Goal: Task Accomplishment & Management: Manage account settings

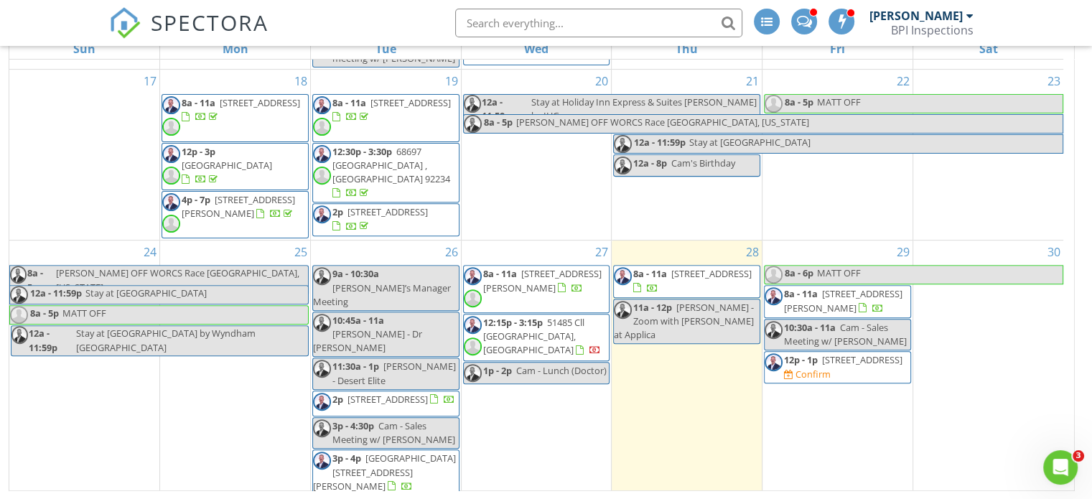
scroll to position [602, 0]
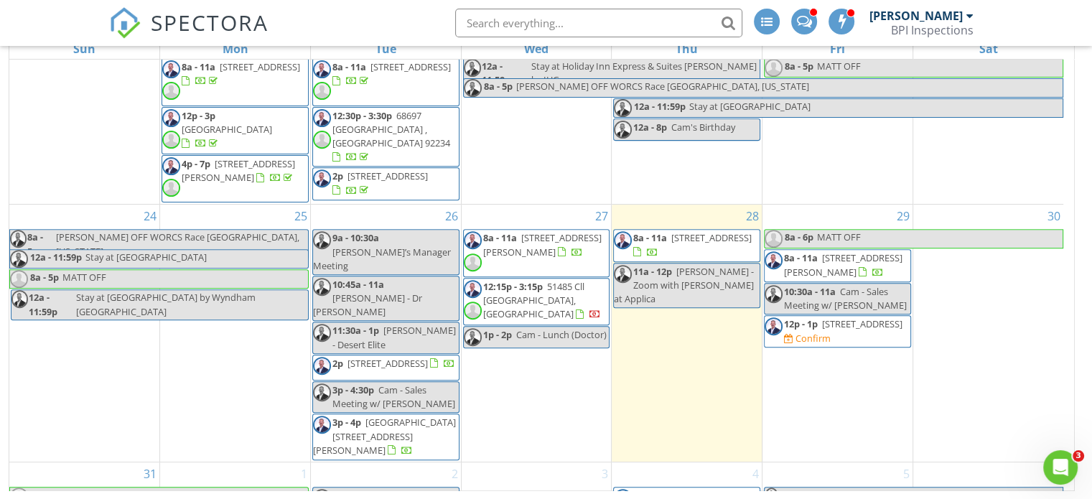
click at [945, 488] on span "COY OFF (CANCEL) - Sacramento with Debra - Sta..." at bounding box center [933, 501] width 253 height 27
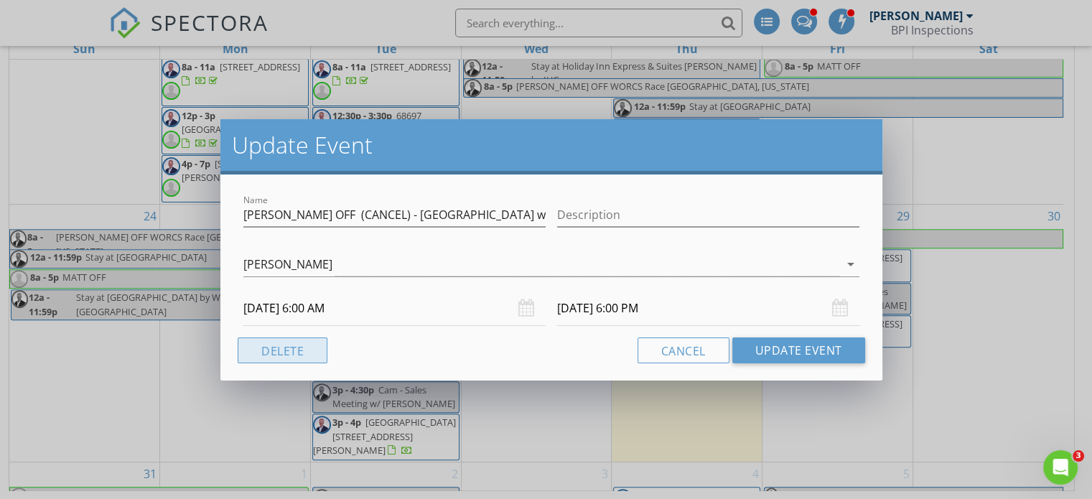
click at [289, 355] on button "Delete" at bounding box center [283, 350] width 90 height 26
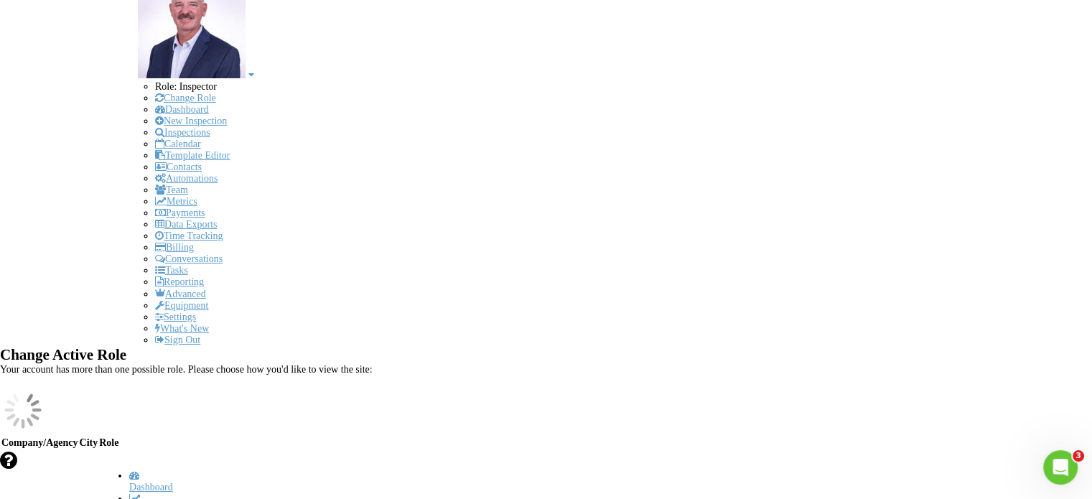
scroll to position [602, 0]
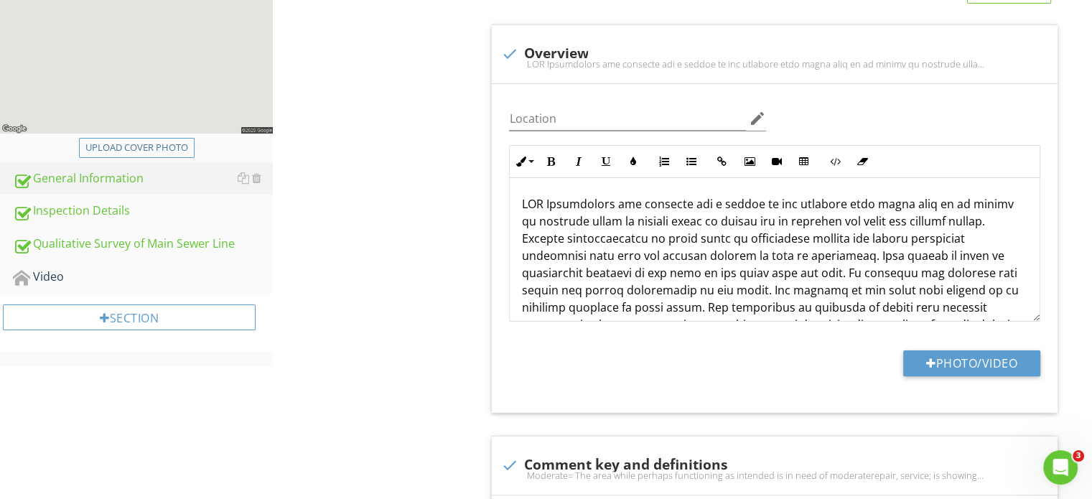
scroll to position [340, 0]
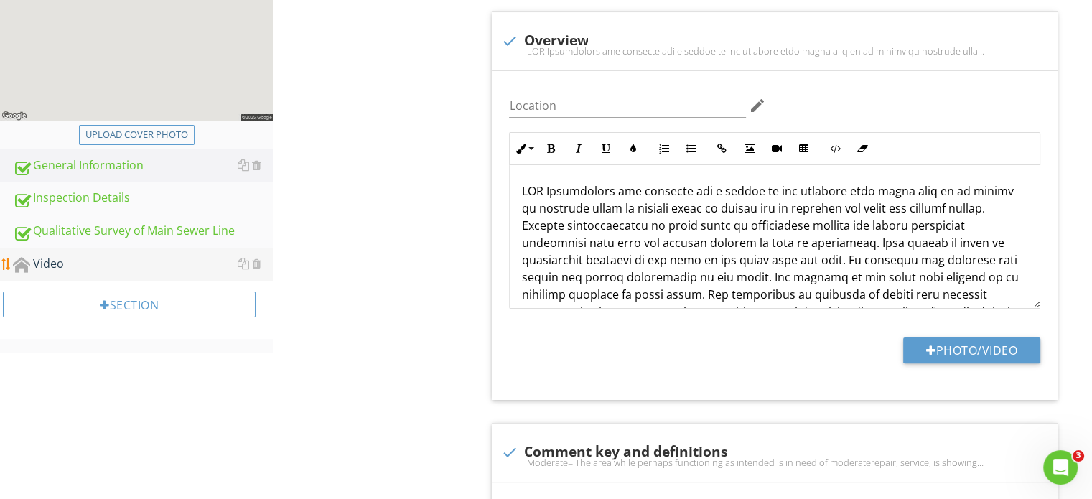
click at [57, 262] on div "Video" at bounding box center [143, 264] width 260 height 19
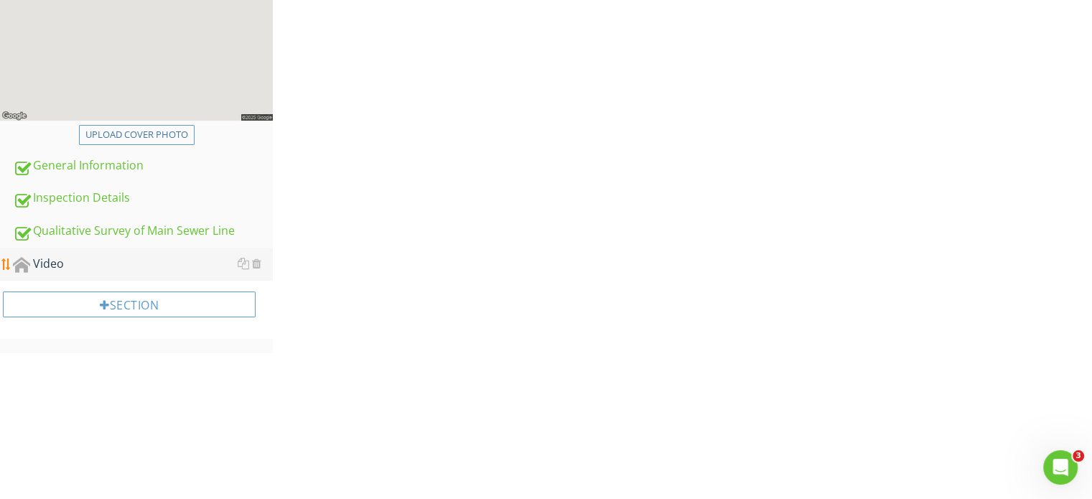
scroll to position [192, 0]
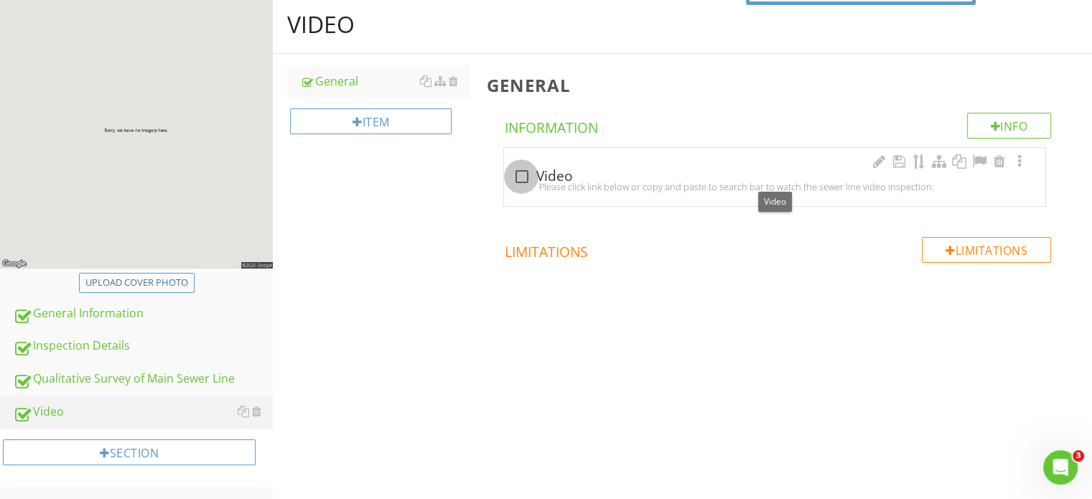
click at [524, 173] on div at bounding box center [521, 176] width 24 height 24
checkbox input "true"
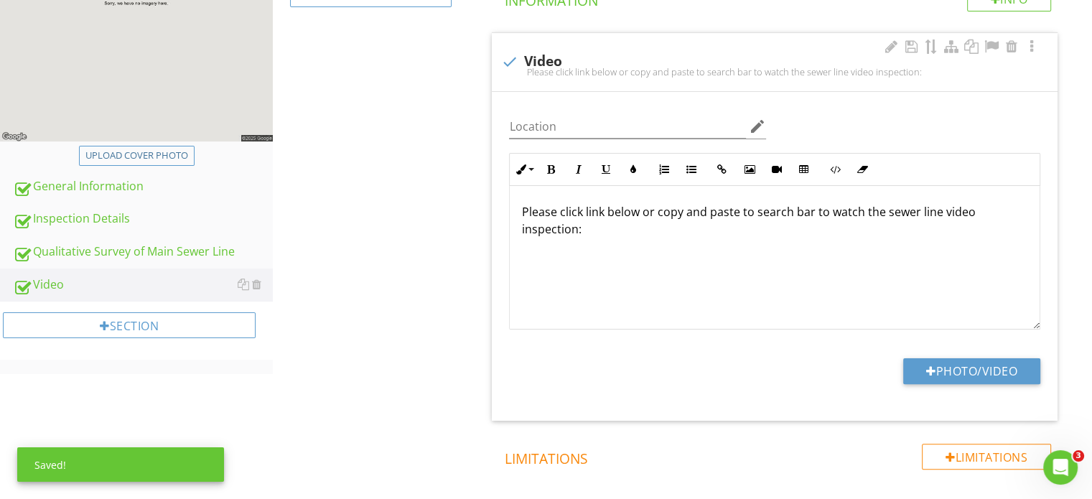
click at [532, 244] on p at bounding box center [774, 251] width 507 height 17
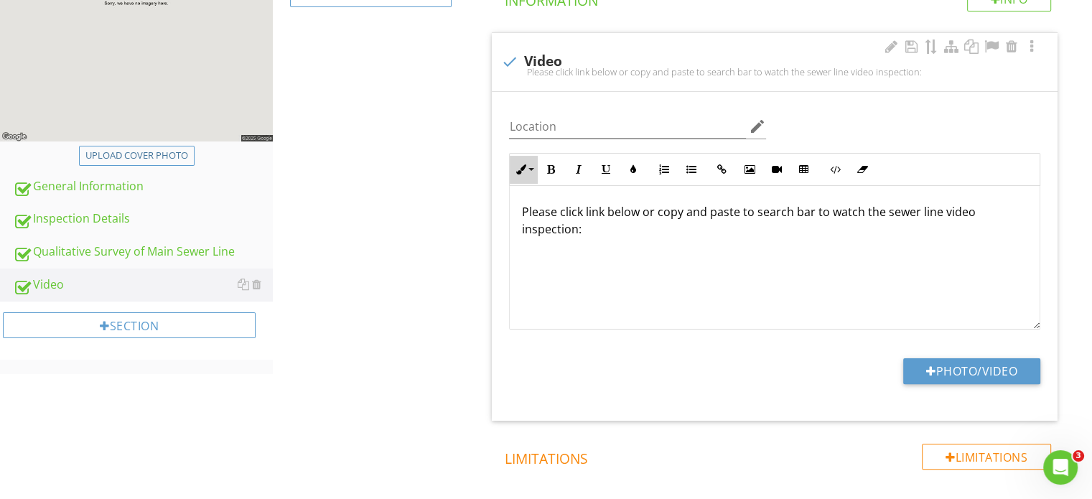
click at [532, 168] on button "Inline Style" at bounding box center [523, 169] width 27 height 27
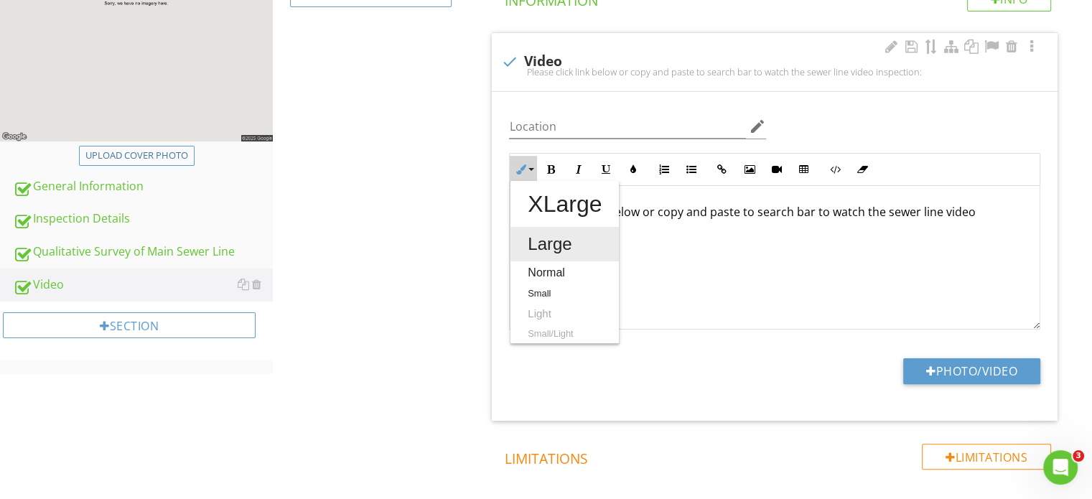
click at [539, 238] on link "Large" at bounding box center [564, 244] width 108 height 34
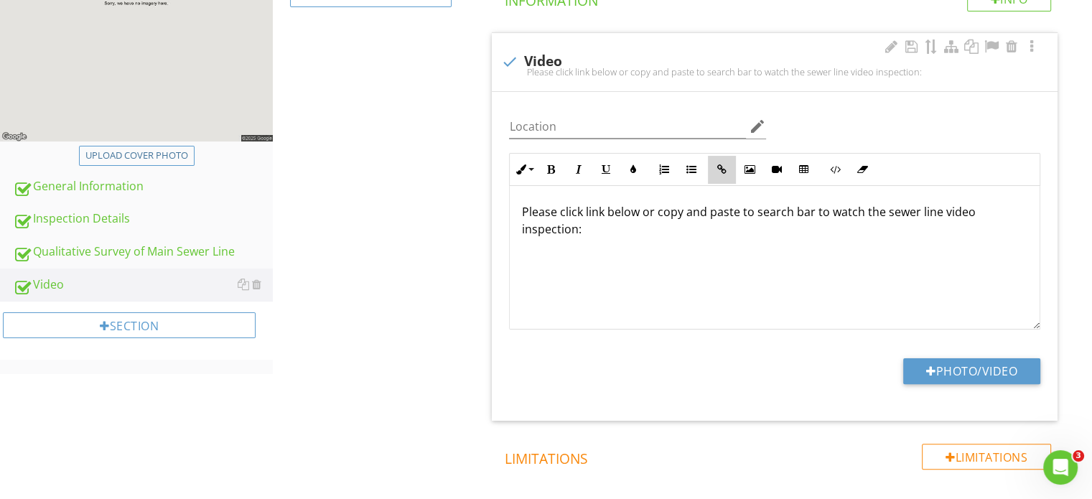
click at [722, 167] on icon "button" at bounding box center [722, 169] width 10 height 10
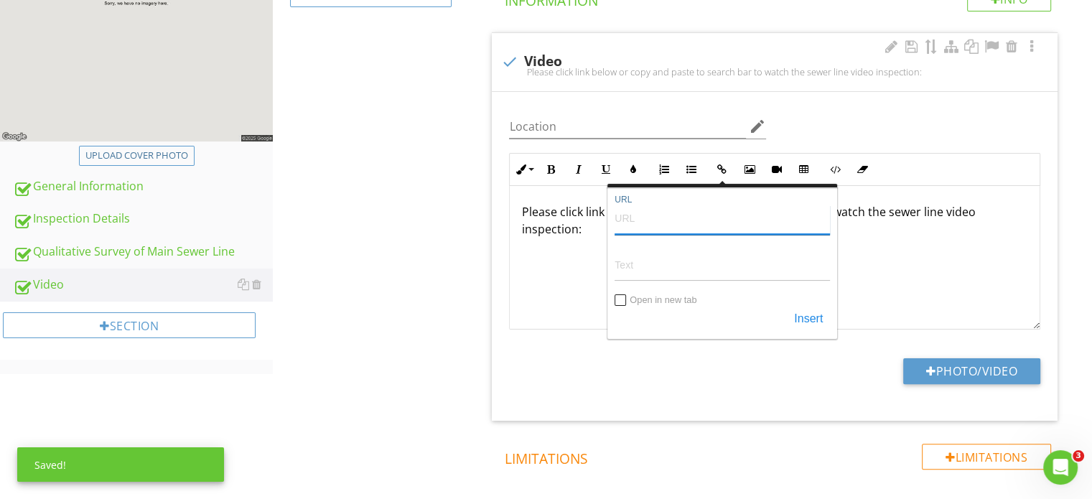
paste input "https://youtu.be/m4BrBCN3SGo"
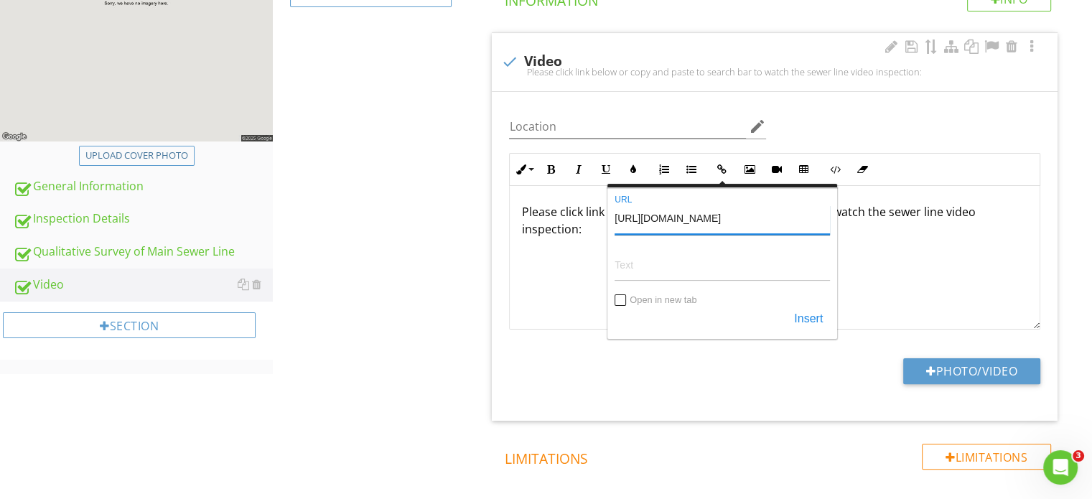
type input "https://youtu.be/m4BrBCN3SGo"
click at [655, 269] on input "Text" at bounding box center [722, 264] width 215 height 34
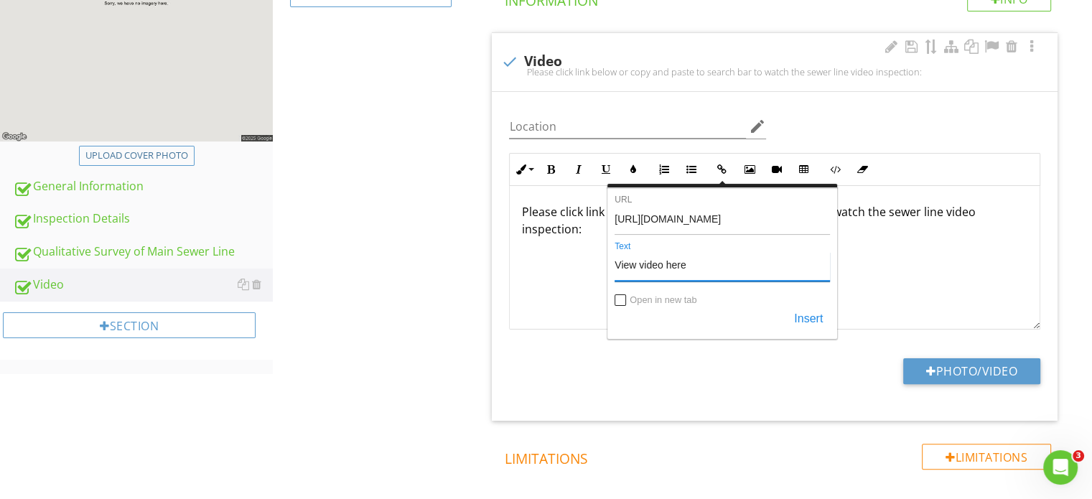
type input "View video here"
click at [620, 296] on input "Open in new tab" at bounding box center [620, 301] width 11 height 11
checkbox input "true"
click at [821, 315] on button "Insert" at bounding box center [808, 320] width 43 height 26
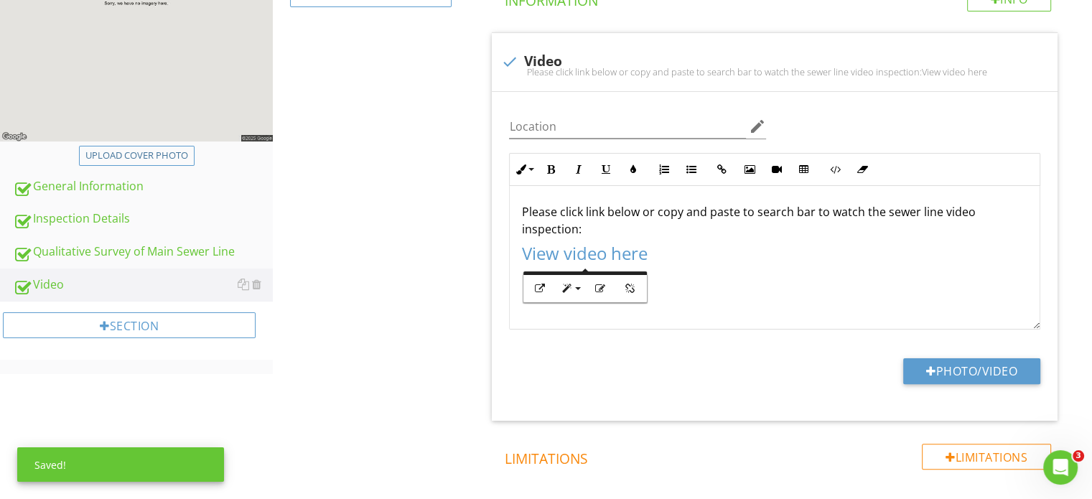
scroll to position [0, 0]
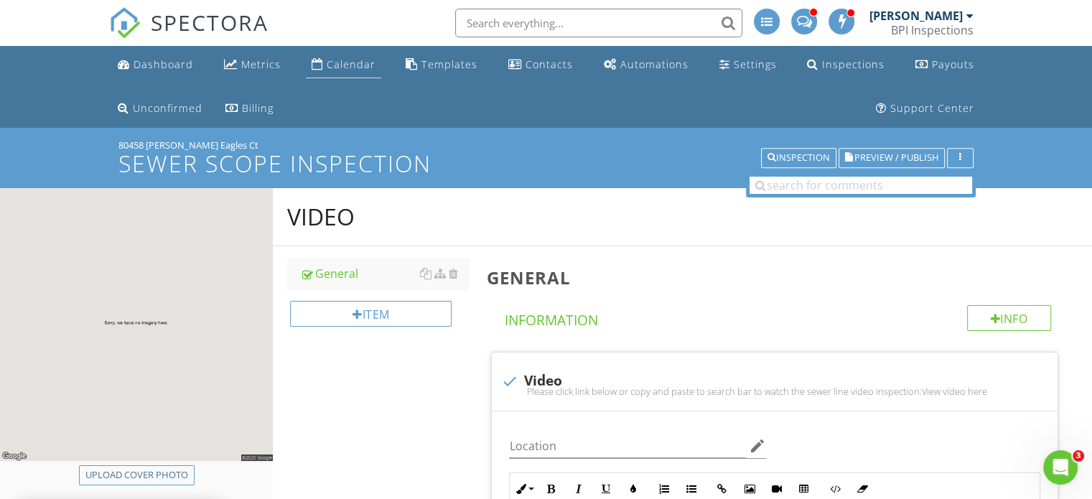
click at [345, 67] on div "Calendar" at bounding box center [351, 64] width 49 height 14
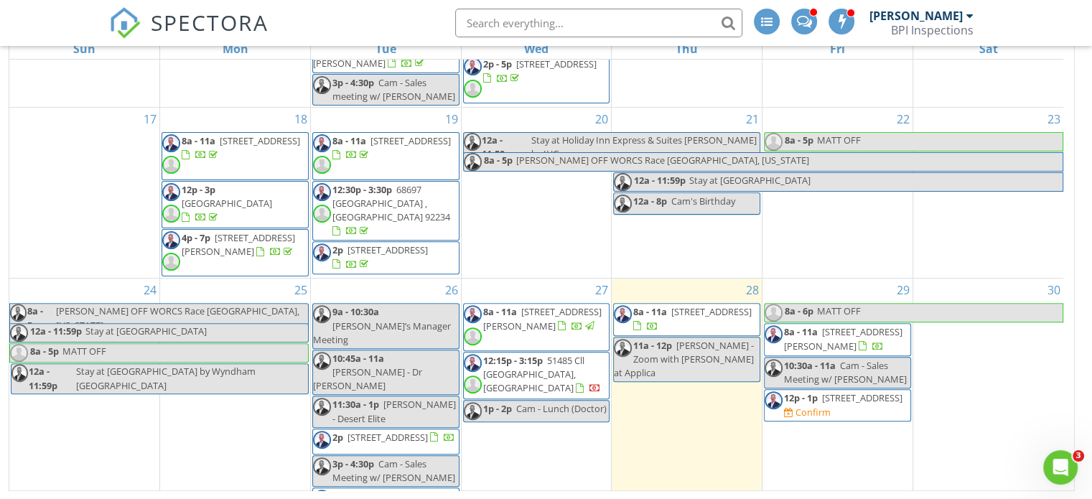
scroll to position [602, 0]
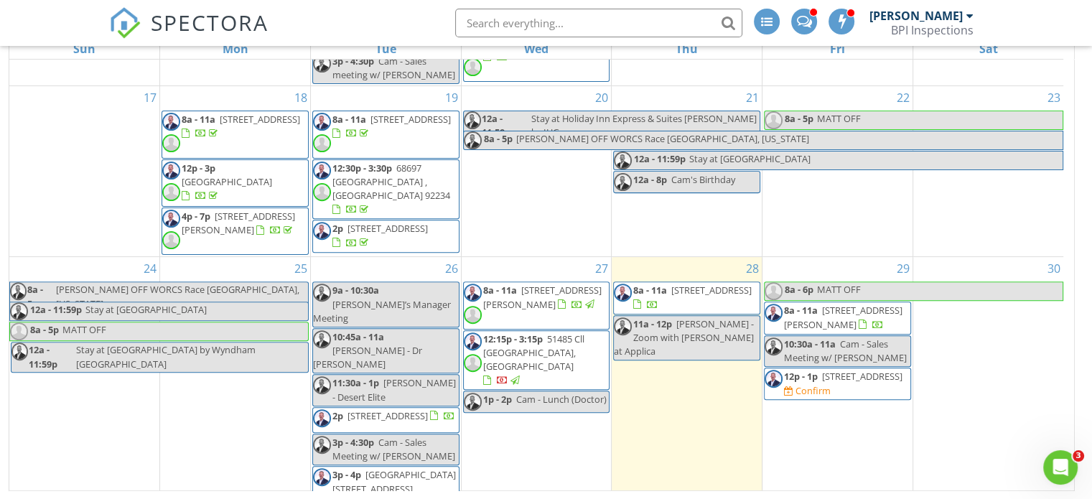
scroll to position [602, 0]
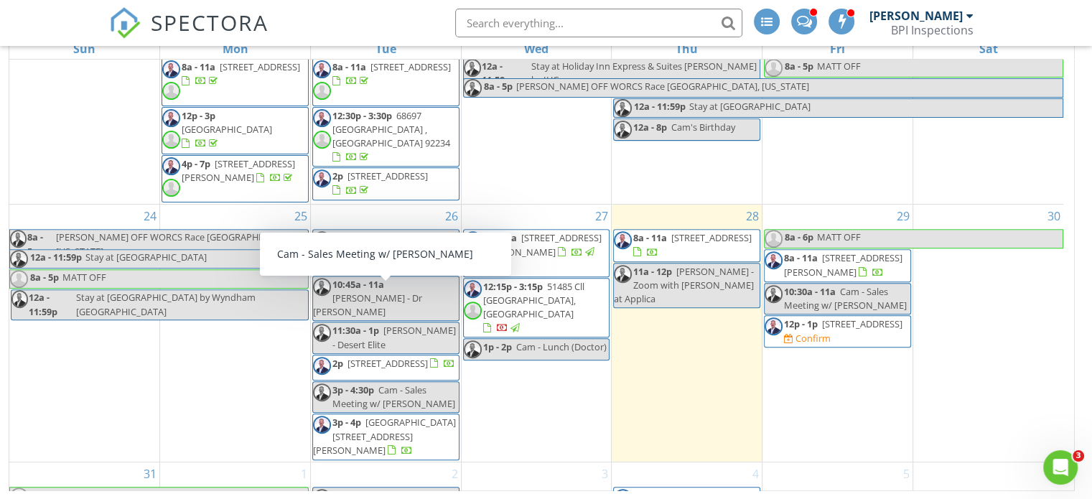
click at [388, 357] on span "12105 Turnberry Dr , Rancho Mirage 92270" at bounding box center [387, 363] width 80 height 13
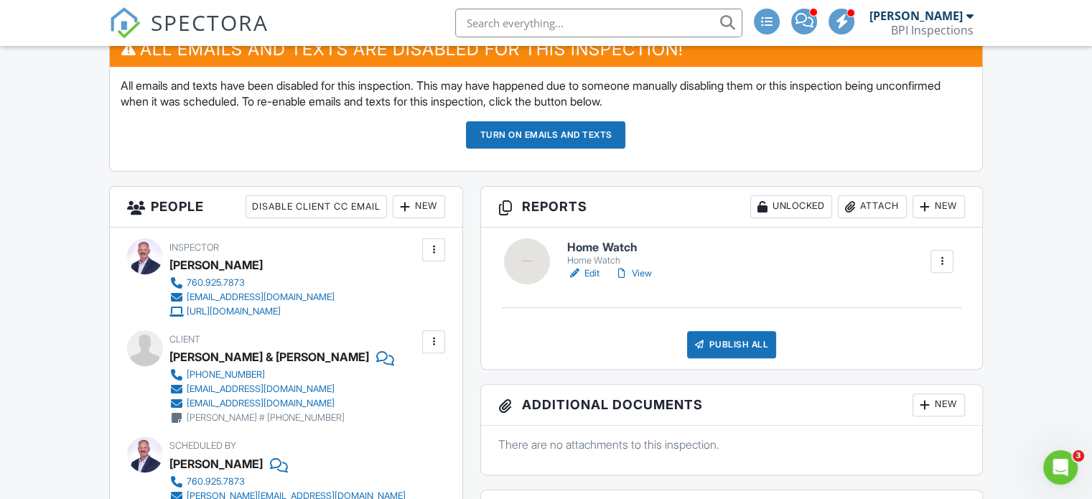
scroll to position [474, 0]
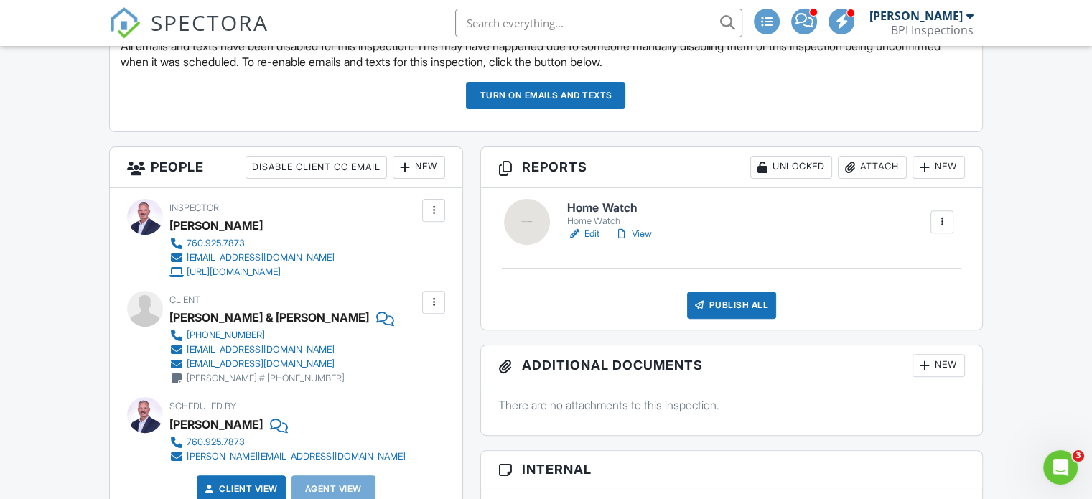
drag, startPoint x: 1100, startPoint y: 41, endPoint x: 1110, endPoint y: 125, distance: 84.6
click at [571, 89] on button "Turn on emails and texts" at bounding box center [545, 95] width 159 height 27
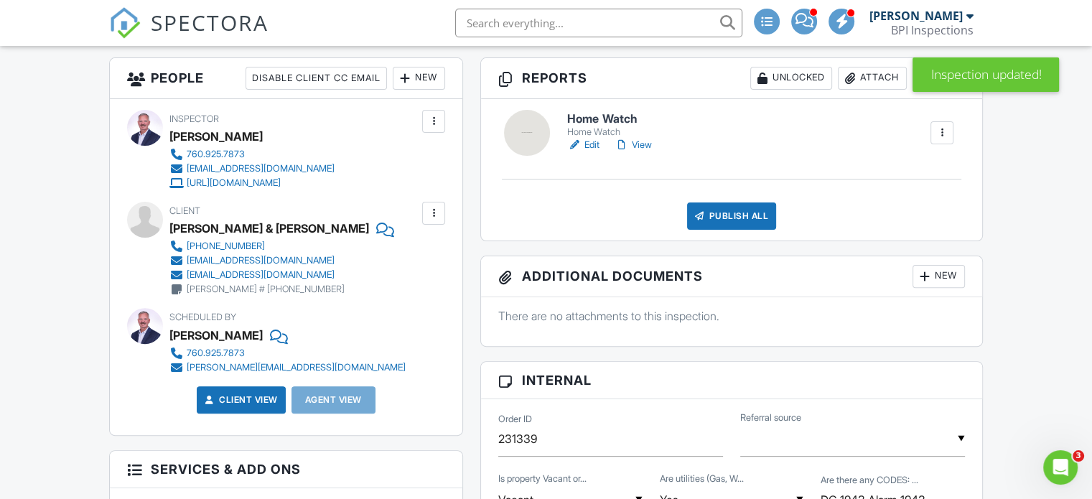
click at [620, 118] on h6 "Home Watch" at bounding box center [612, 119] width 90 height 13
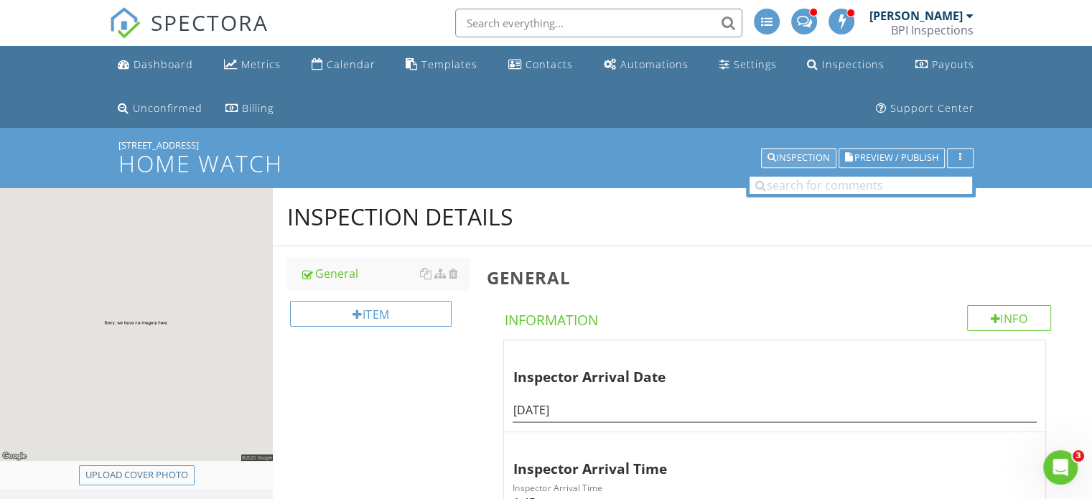
click at [787, 162] on div "Inspection" at bounding box center [799, 158] width 62 height 10
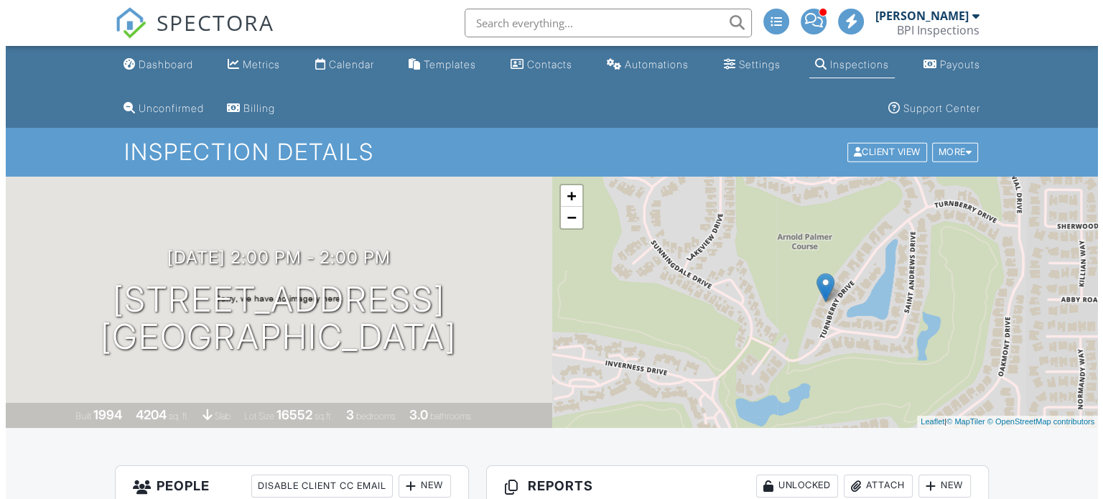
scroll to position [335, 0]
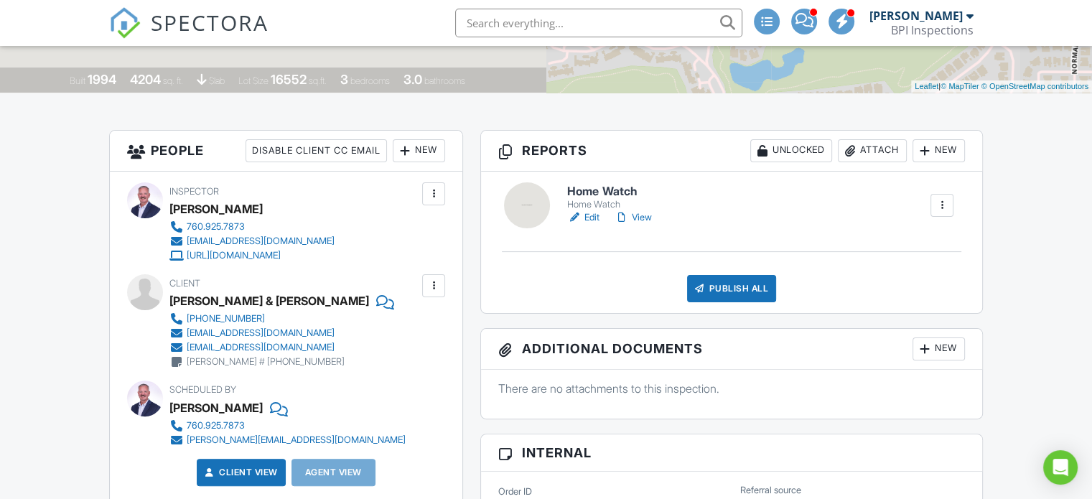
click at [746, 284] on div "Publish All" at bounding box center [732, 288] width 90 height 27
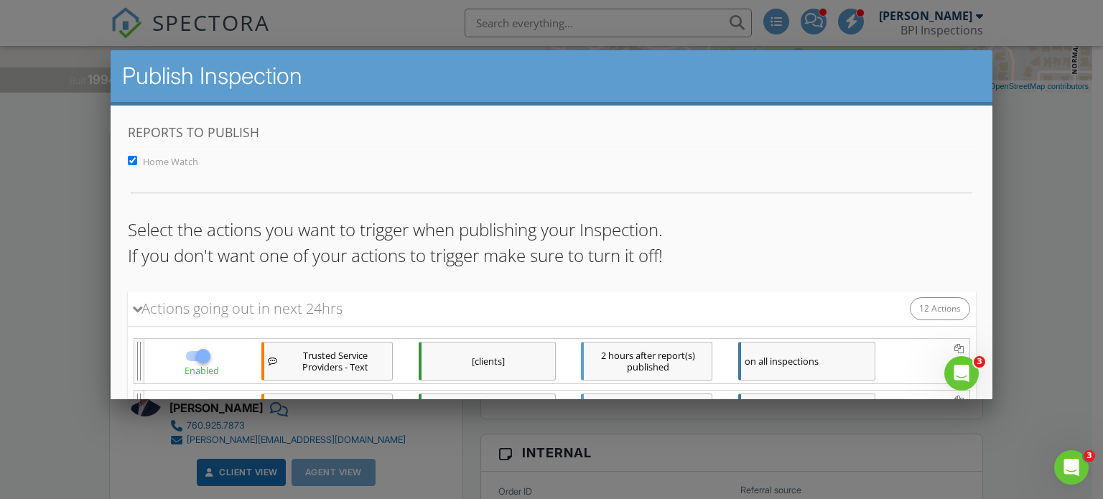
scroll to position [648, 0]
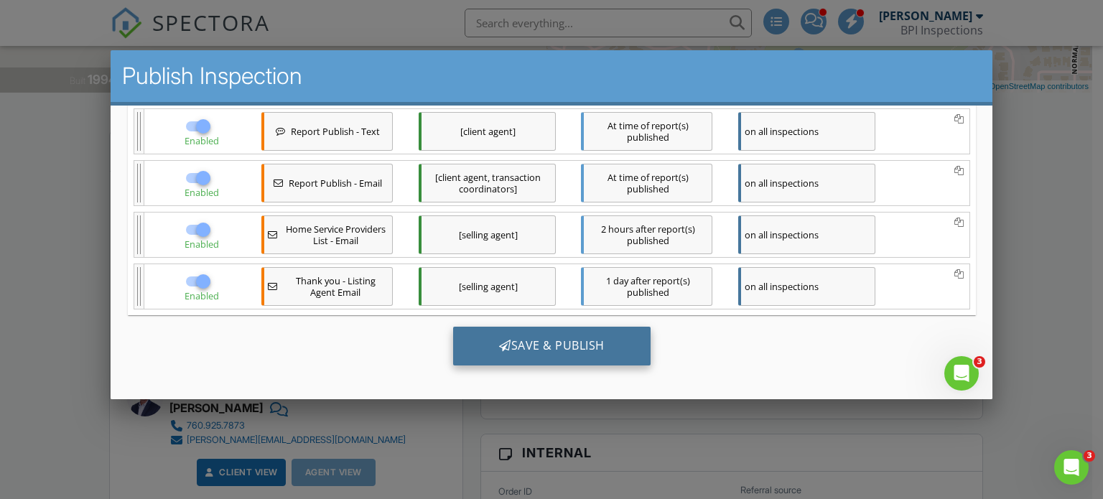
click at [560, 349] on div "Save & Publish" at bounding box center [550, 345] width 197 height 39
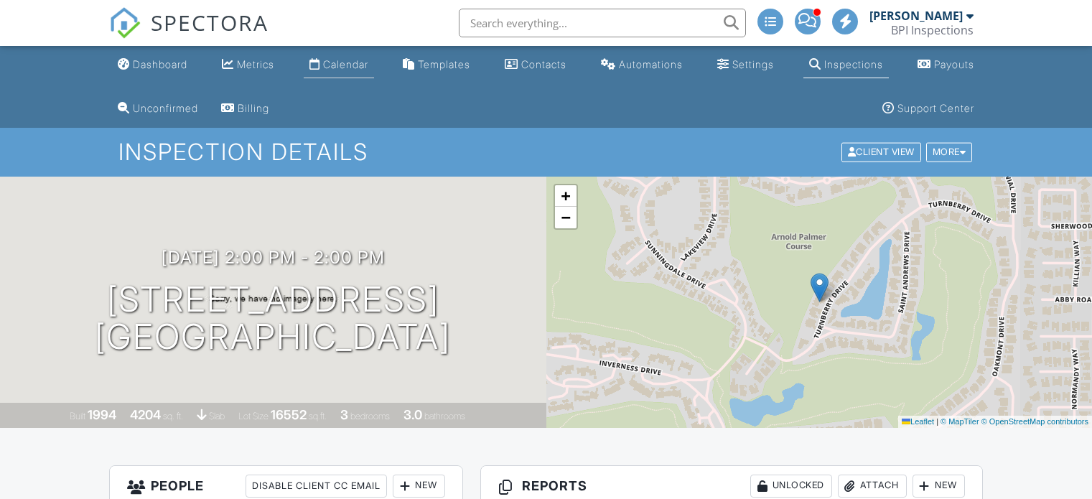
click at [352, 68] on div "Calendar" at bounding box center [345, 64] width 45 height 12
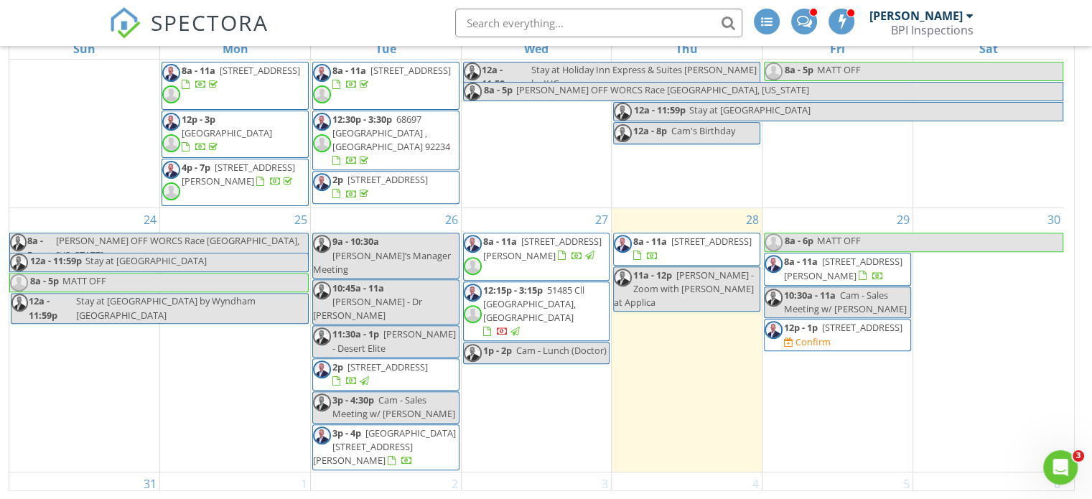
scroll to position [615, 0]
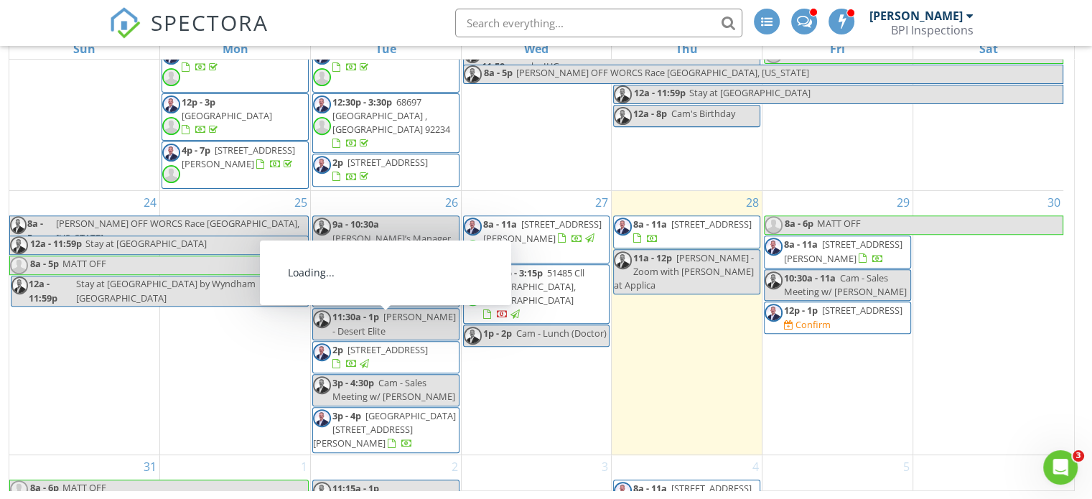
click at [413, 409] on span "[GEOGRAPHIC_DATA][STREET_ADDRESS][PERSON_NAME]" at bounding box center [384, 429] width 143 height 40
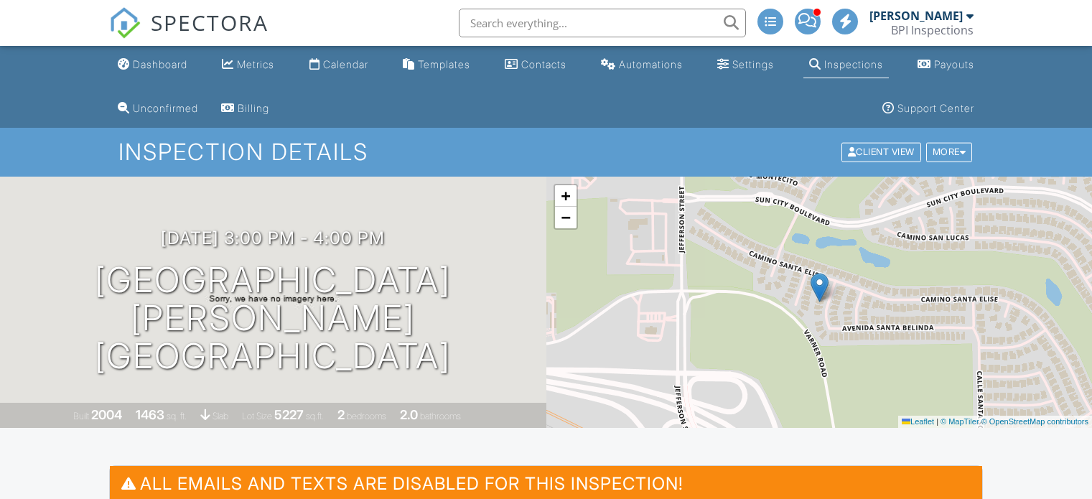
scroll to position [444, 0]
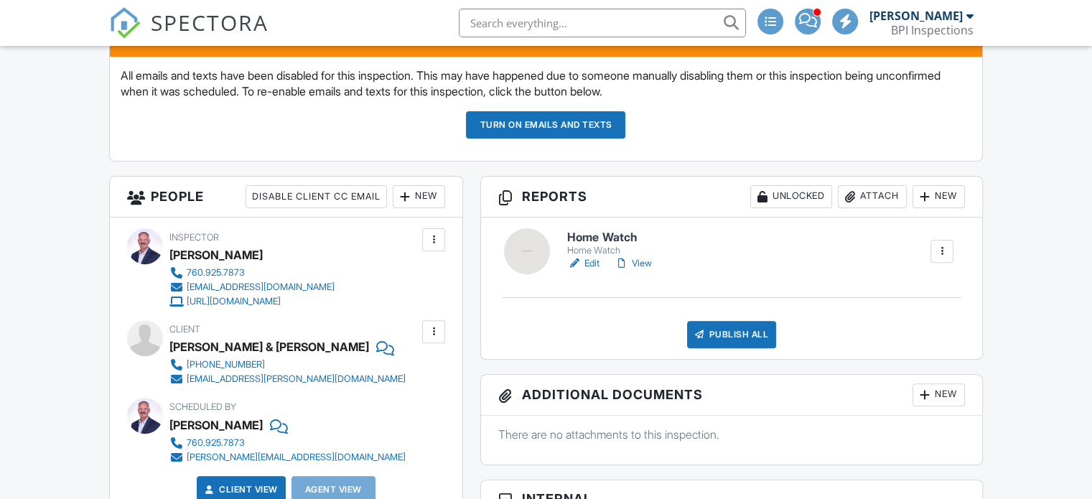
click at [548, 126] on button "Turn on emails and texts" at bounding box center [545, 124] width 159 height 27
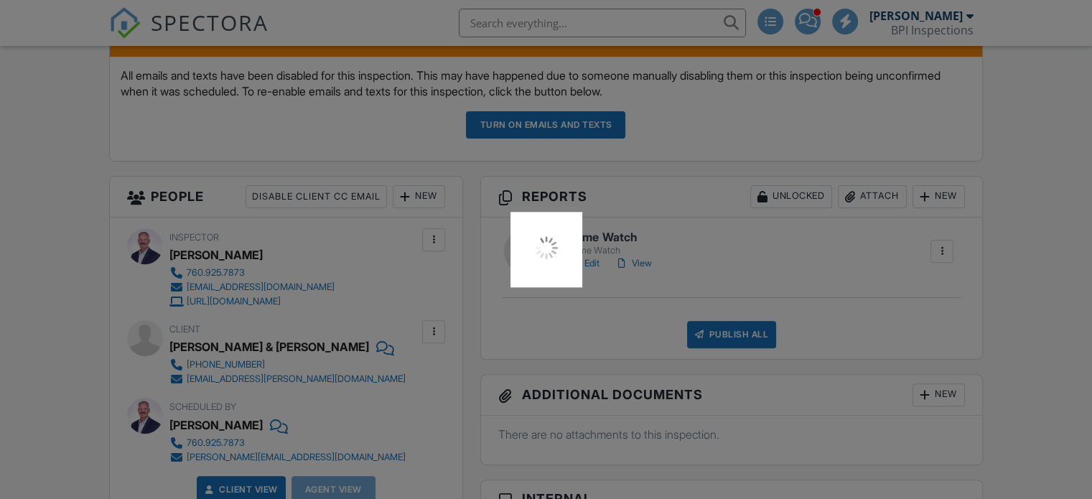
scroll to position [0, 0]
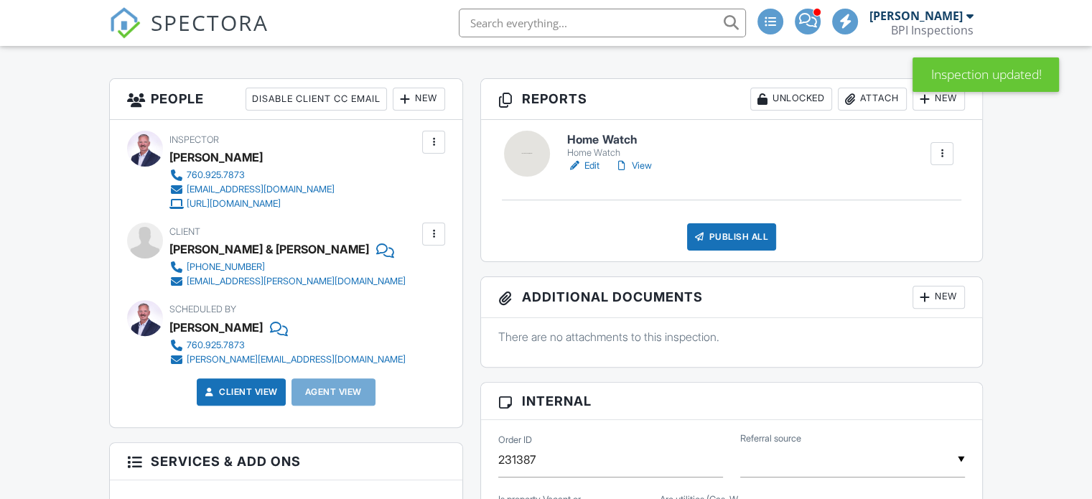
click at [603, 137] on h6 "Home Watch" at bounding box center [612, 140] width 90 height 13
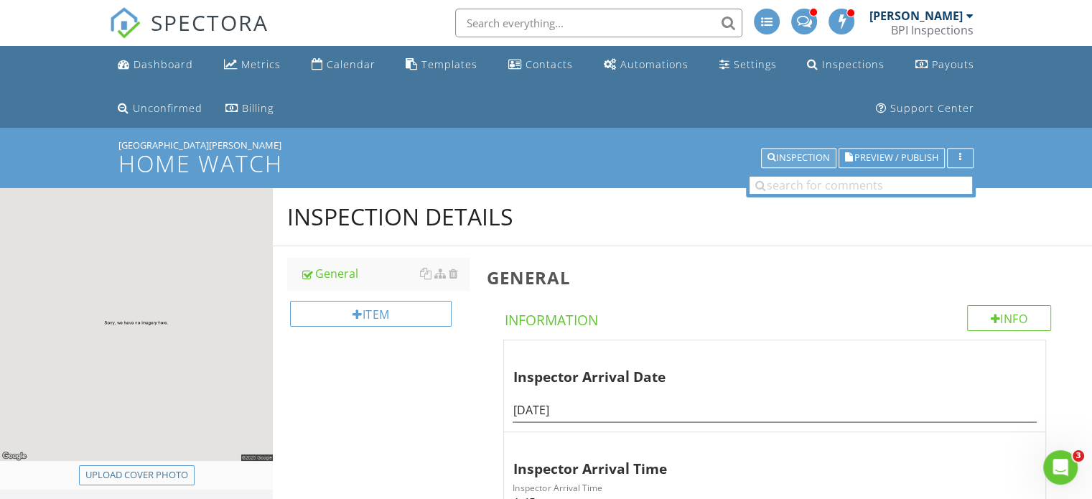
click at [803, 154] on div "Inspection" at bounding box center [799, 158] width 62 height 10
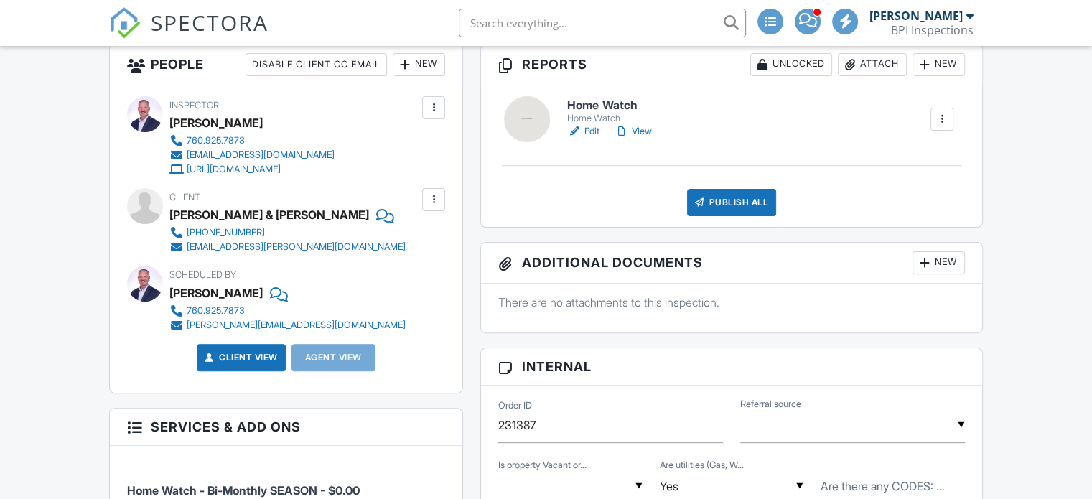
click at [729, 206] on div "Publish All" at bounding box center [732, 202] width 90 height 27
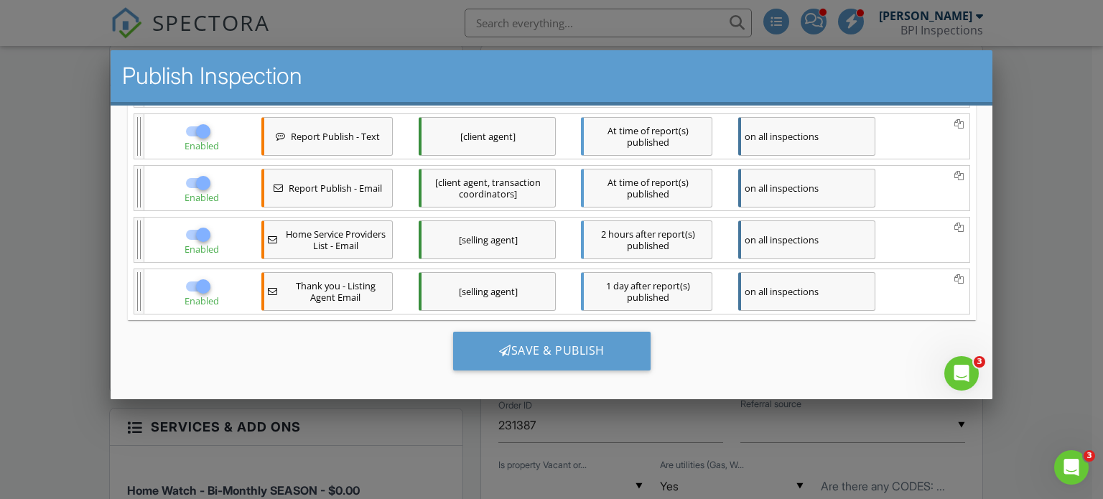
scroll to position [648, 0]
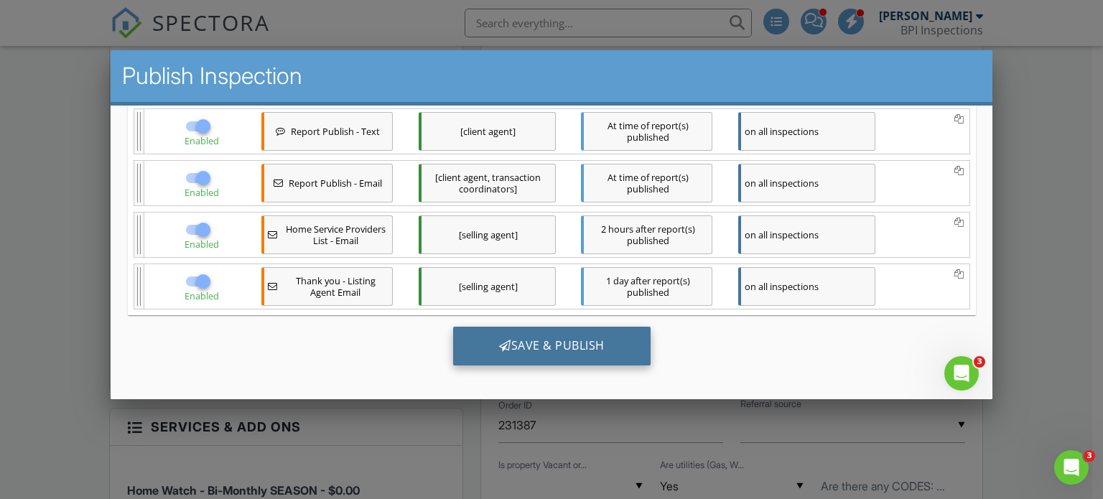
click at [530, 349] on div "Save & Publish" at bounding box center [550, 345] width 197 height 39
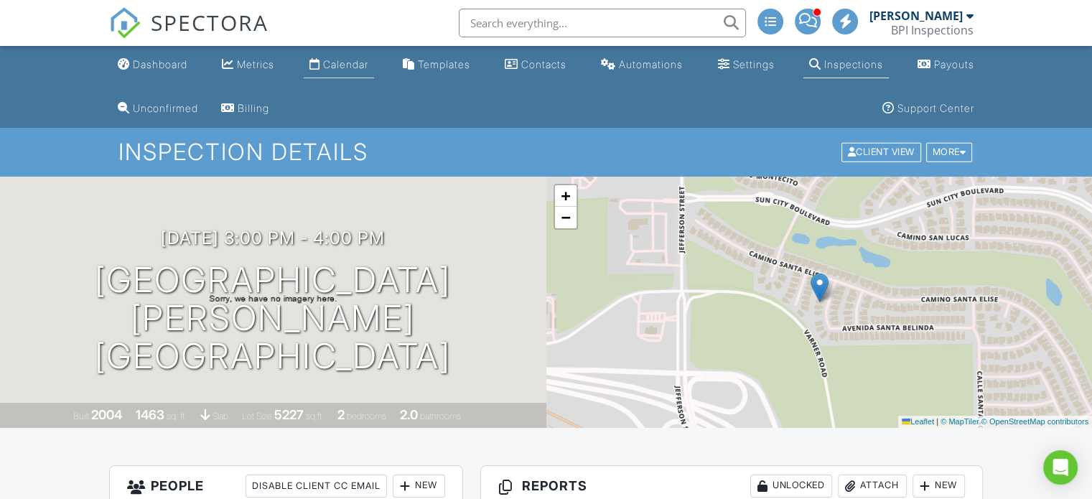
click at [335, 67] on div "Calendar" at bounding box center [345, 64] width 45 height 12
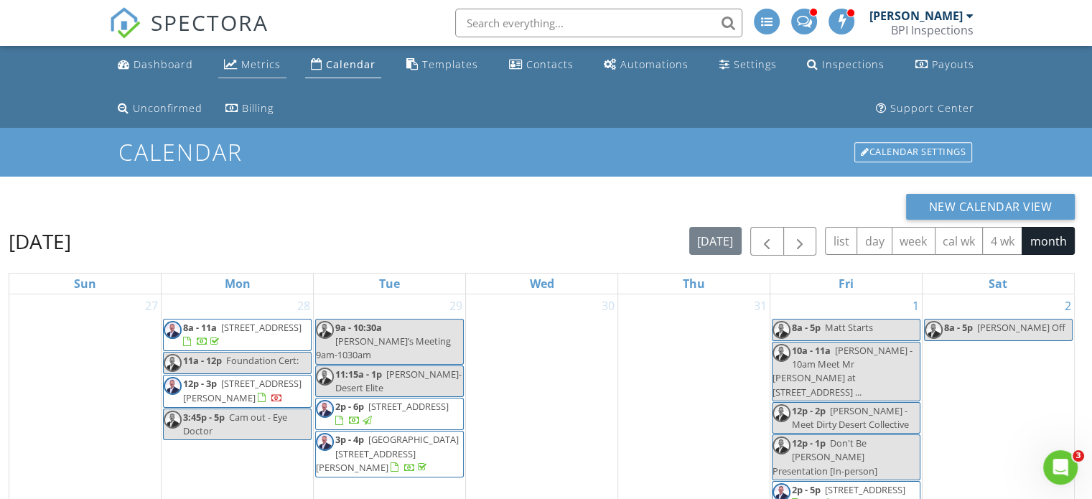
click at [256, 59] on div "Metrics" at bounding box center [260, 64] width 39 height 14
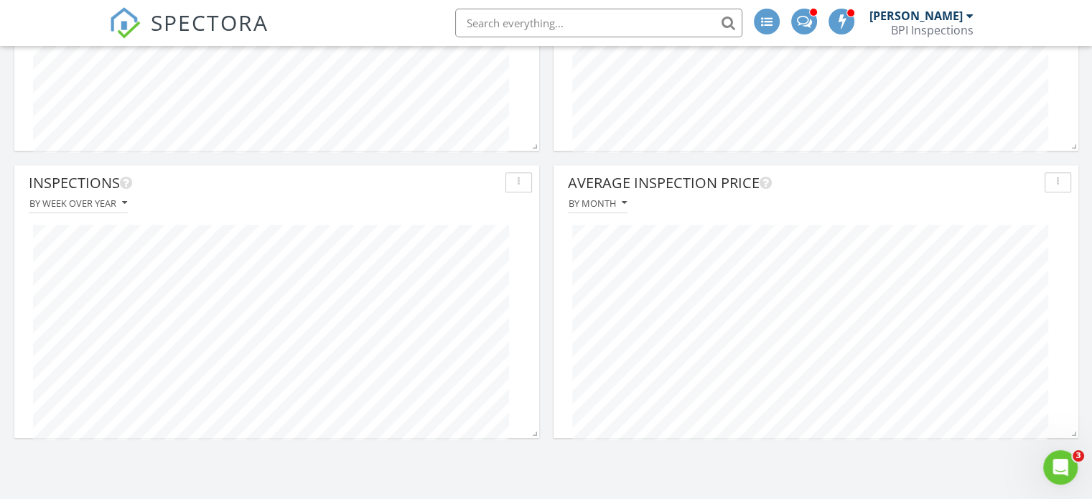
scroll to position [1200, 0]
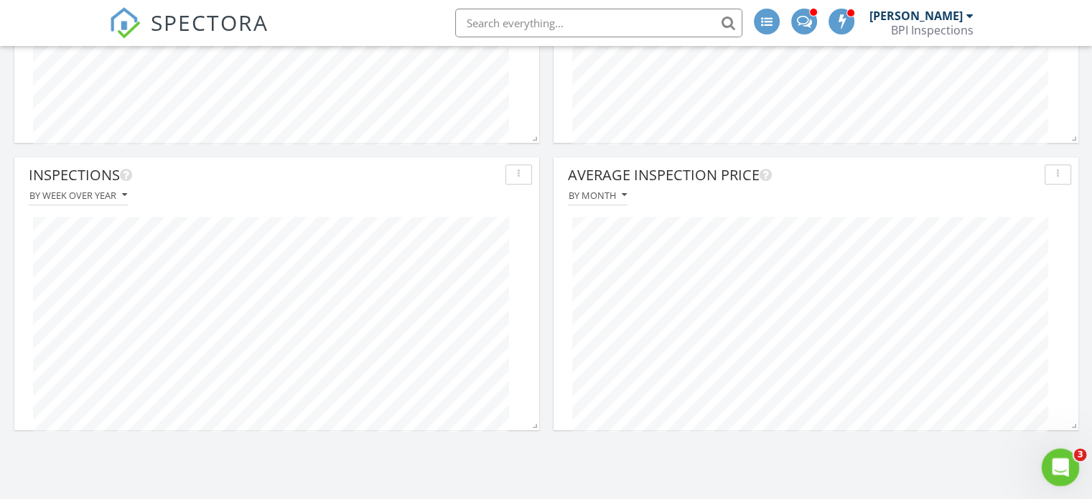
click at [1057, 459] on icon "Open Intercom Messenger" at bounding box center [1059, 466] width 24 height 24
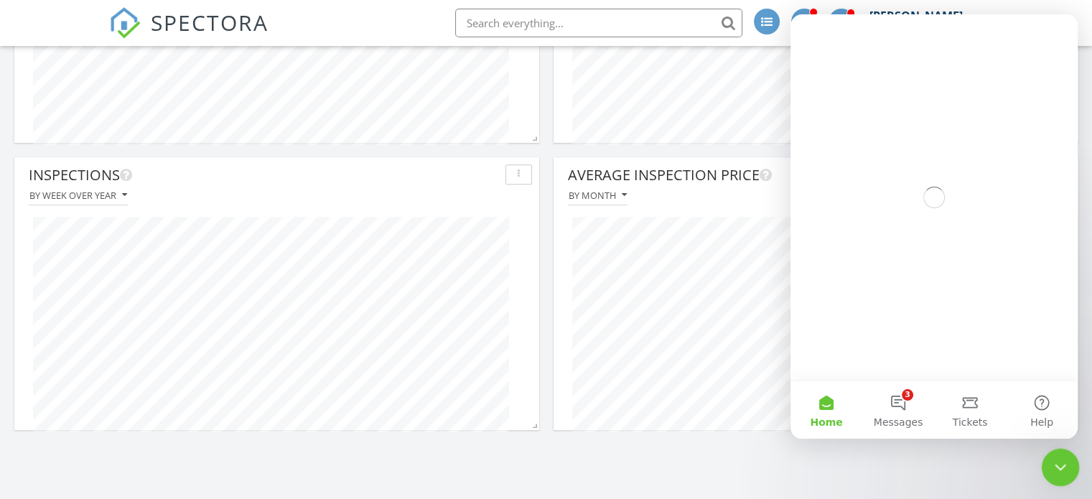
scroll to position [0, 0]
click at [892, 407] on button "3 Messages" at bounding box center [898, 409] width 72 height 57
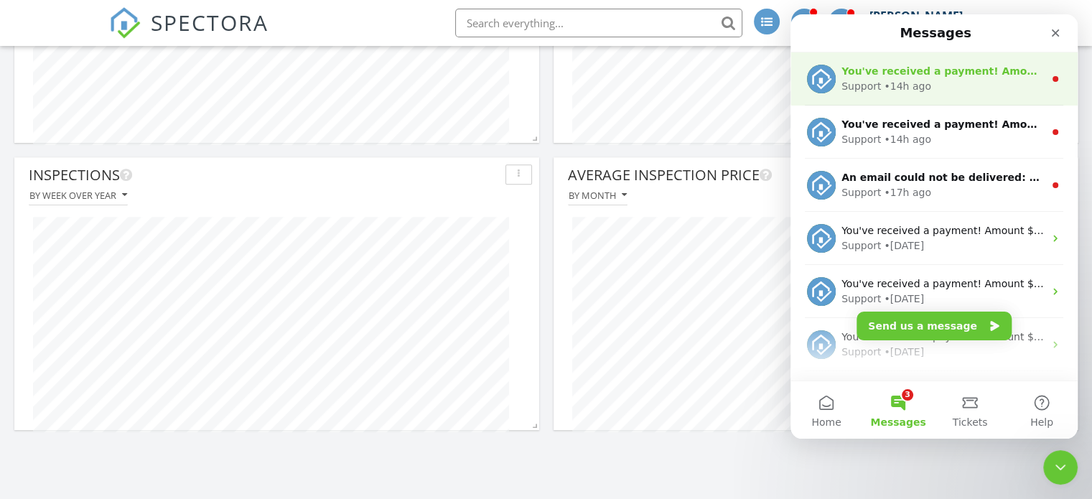
click at [975, 88] on div "Support • 14h ago" at bounding box center [942, 86] width 202 height 15
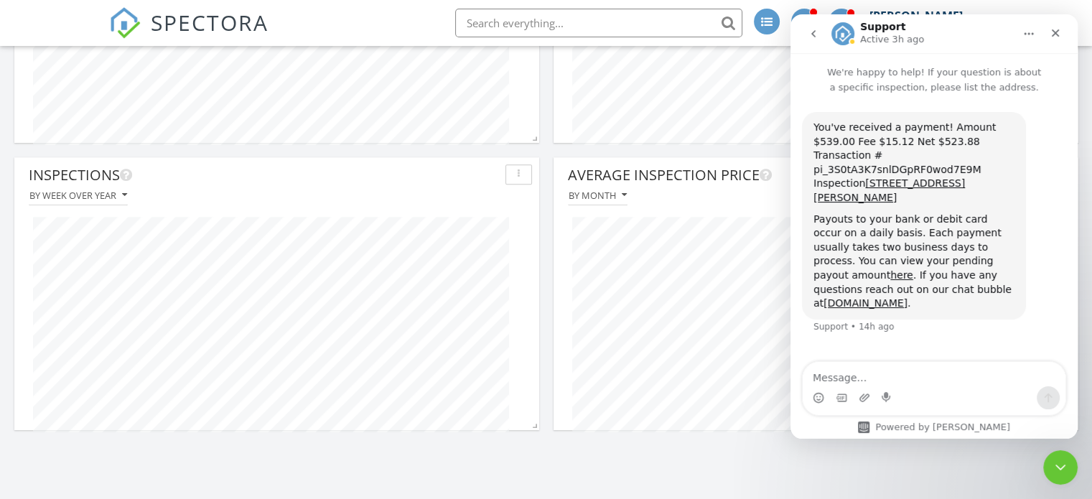
click at [811, 37] on icon "go back" at bounding box center [813, 33] width 11 height 11
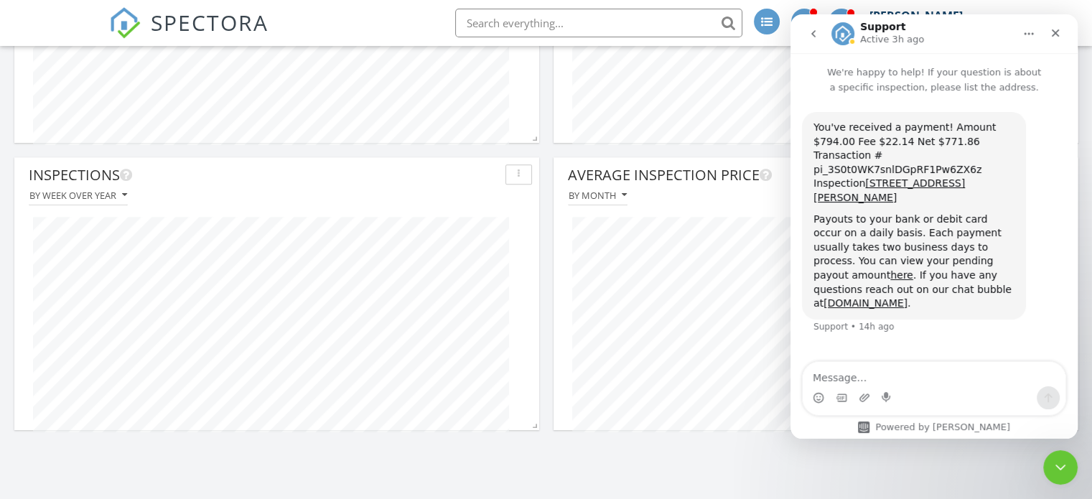
click at [808, 37] on icon "go back" at bounding box center [813, 33] width 11 height 11
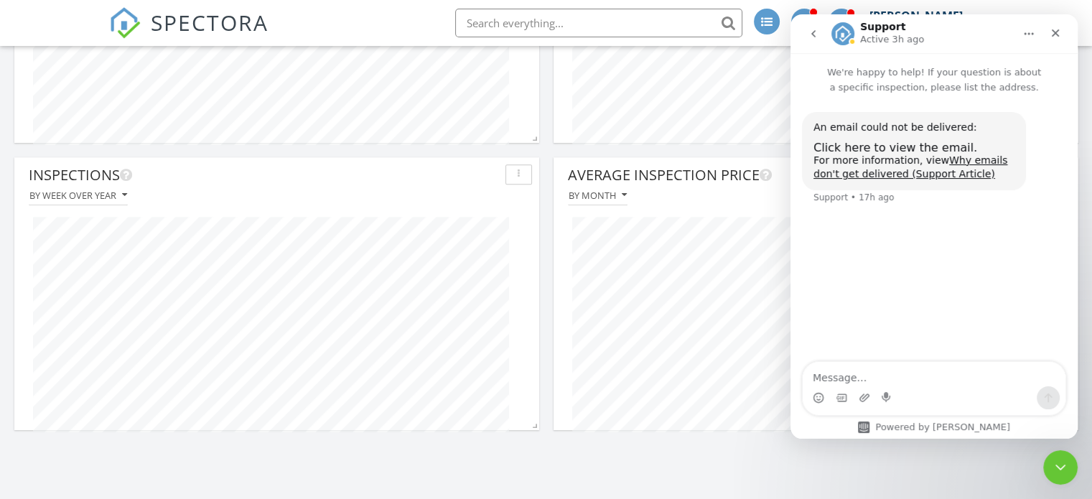
click at [809, 37] on icon "go back" at bounding box center [813, 33] width 11 height 11
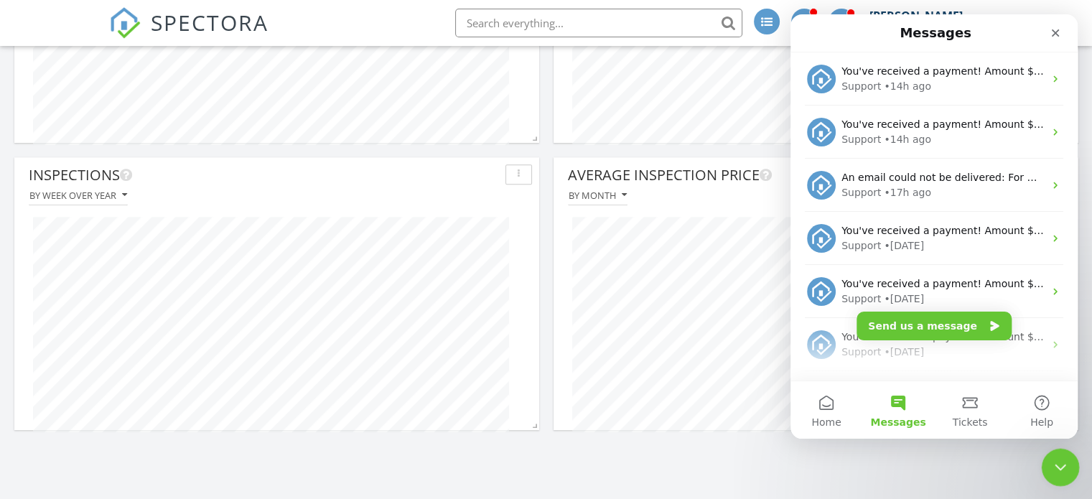
click at [1065, 470] on icon "Close Intercom Messenger" at bounding box center [1058, 465] width 17 height 17
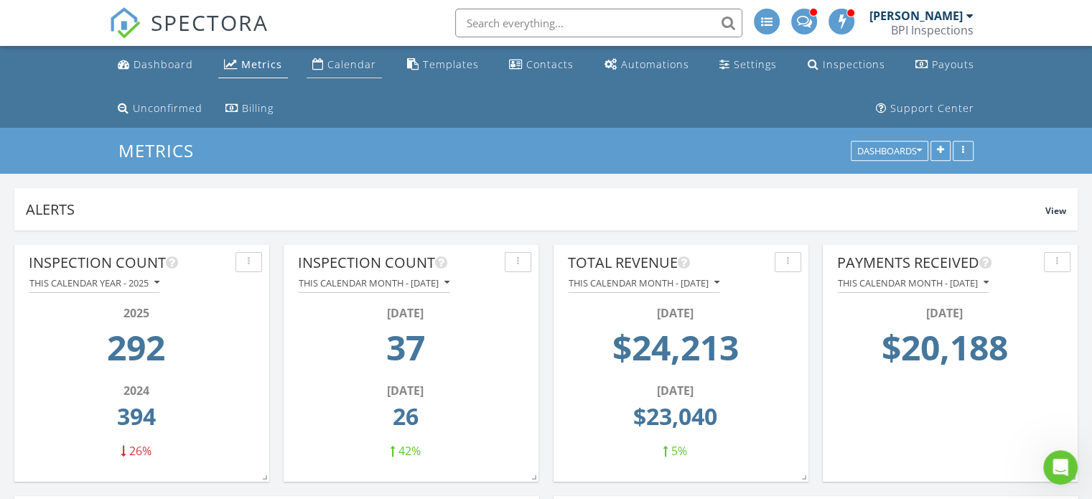
click at [356, 62] on div "Calendar" at bounding box center [351, 64] width 49 height 14
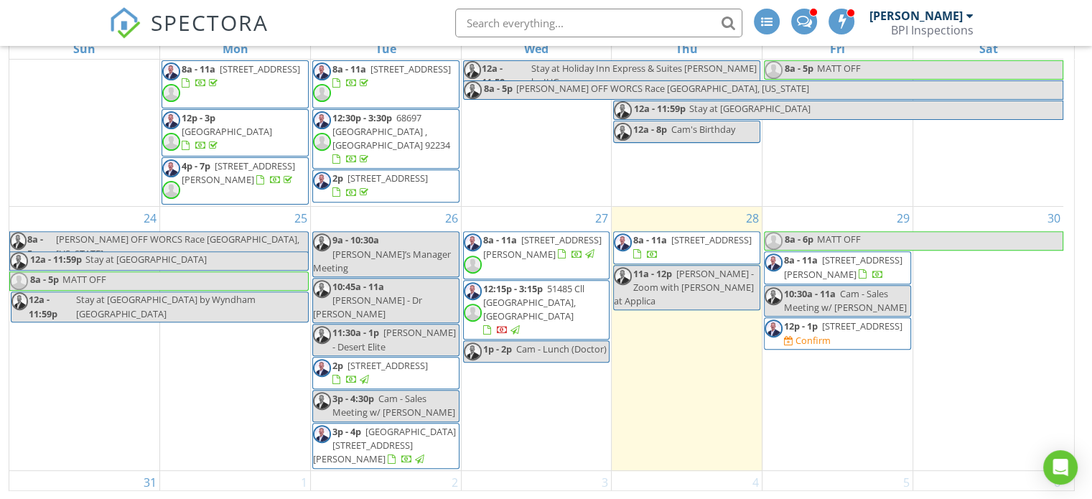
scroll to position [615, 0]
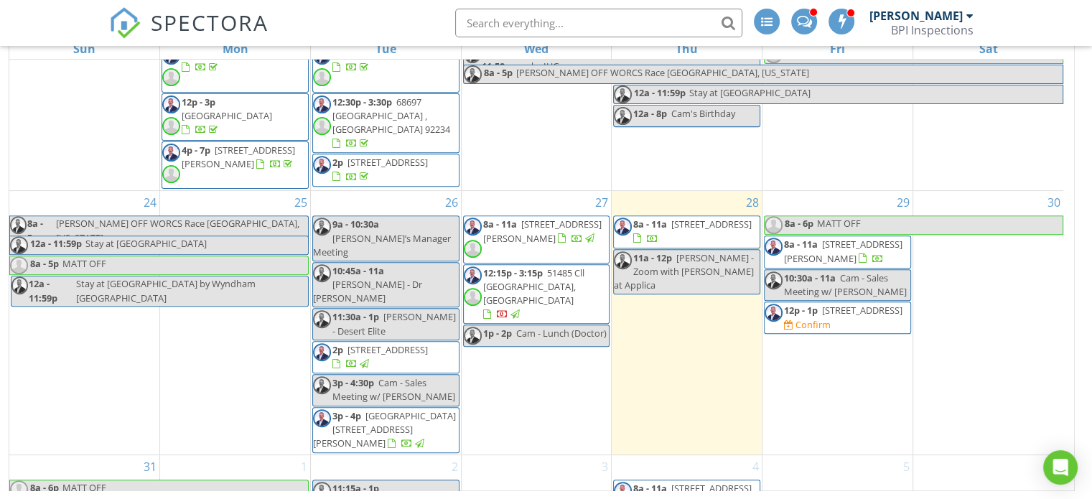
click at [706, 218] on span "[STREET_ADDRESS]" at bounding box center [711, 224] width 80 height 13
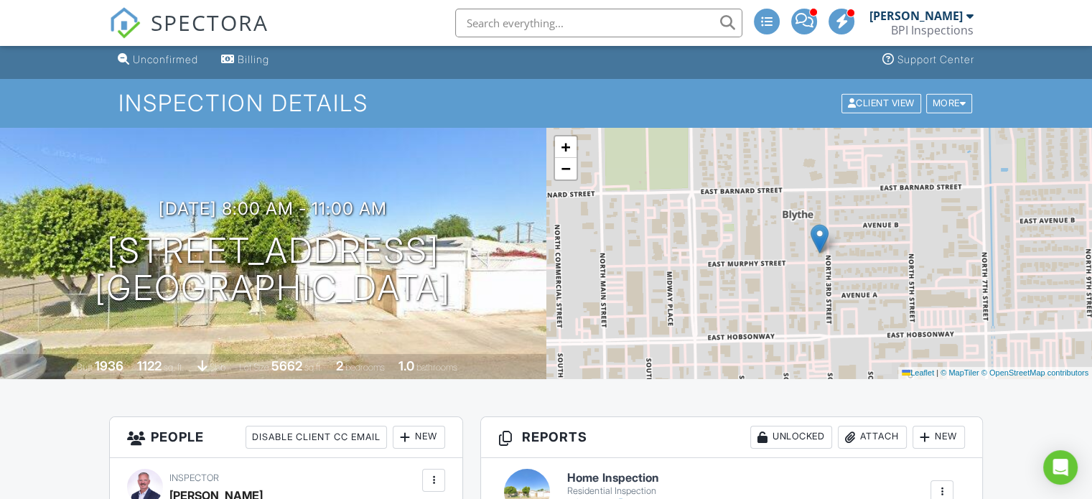
scroll to position [45, 0]
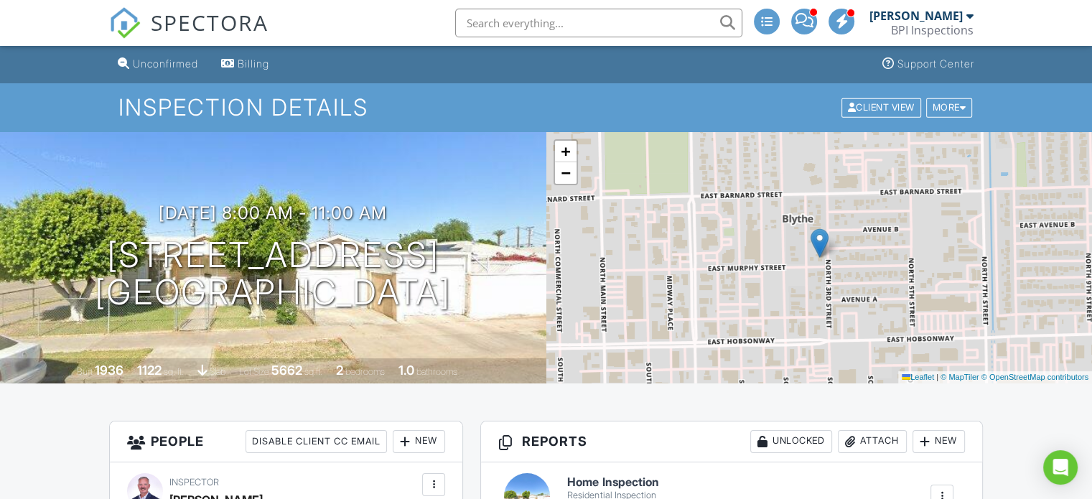
drag, startPoint x: 1094, startPoint y: 34, endPoint x: 1116, endPoint y: 42, distance: 22.7
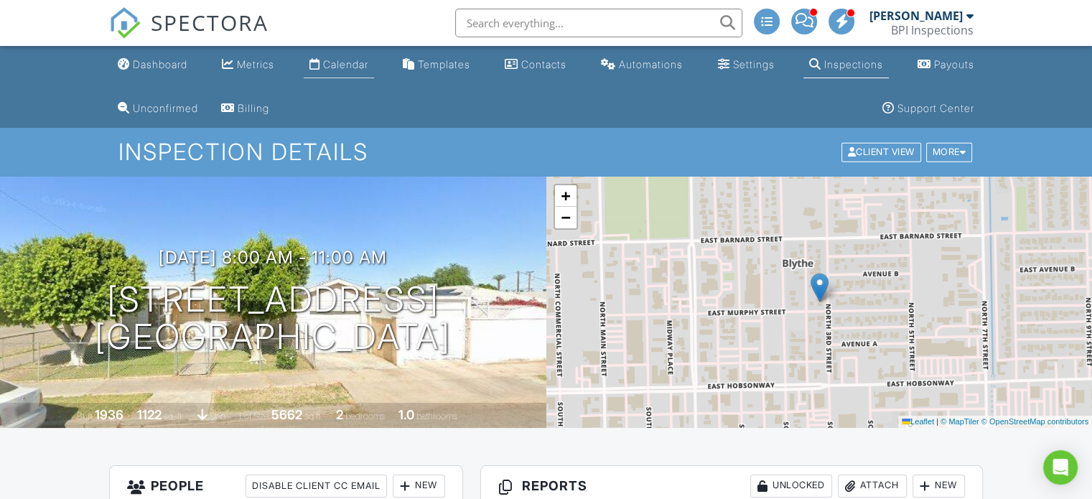
click at [345, 60] on div "Calendar" at bounding box center [345, 64] width 45 height 12
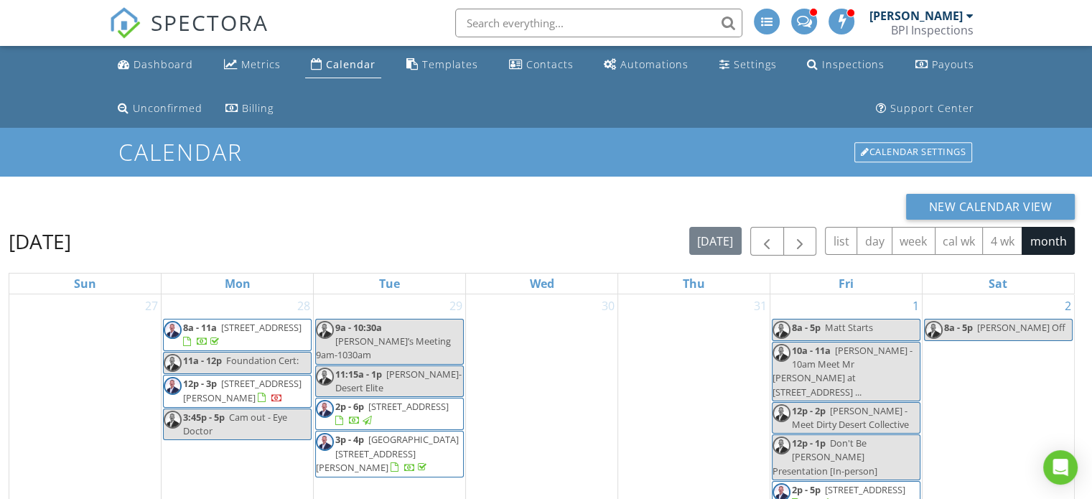
click at [345, 60] on div "Calendar" at bounding box center [351, 64] width 50 height 14
